Goal: Information Seeking & Learning: Learn about a topic

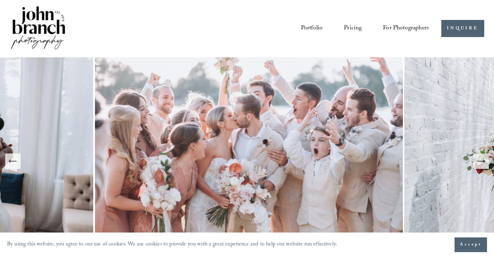
click at [397, 27] on span "For Photographers" at bounding box center [406, 29] width 46 height 12
click at [404, 31] on span "For Photographers" at bounding box center [406, 29] width 46 height 12
click at [0, 0] on link "Blog" at bounding box center [0, 0] width 0 height 0
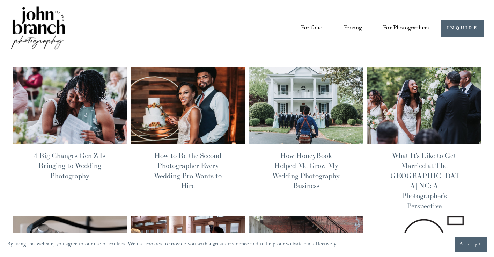
click at [0, 0] on link "Blog" at bounding box center [0, 0] width 0 height 0
click at [0, 0] on span "Education" at bounding box center [0, 0] width 0 height 0
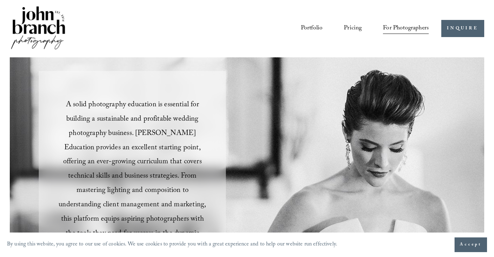
click at [0, 0] on link "Courses" at bounding box center [0, 0] width 0 height 0
